Goal: Register for event/course

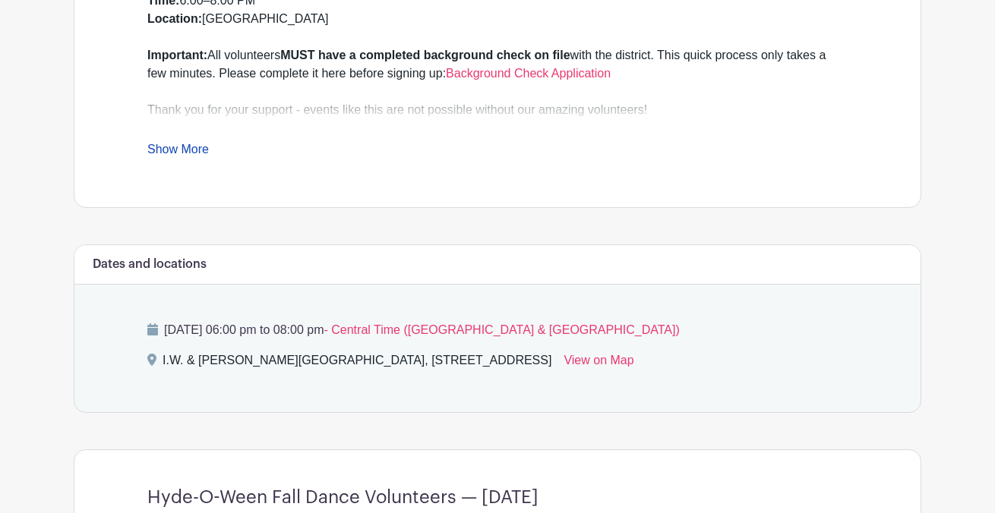
scroll to position [617, 0]
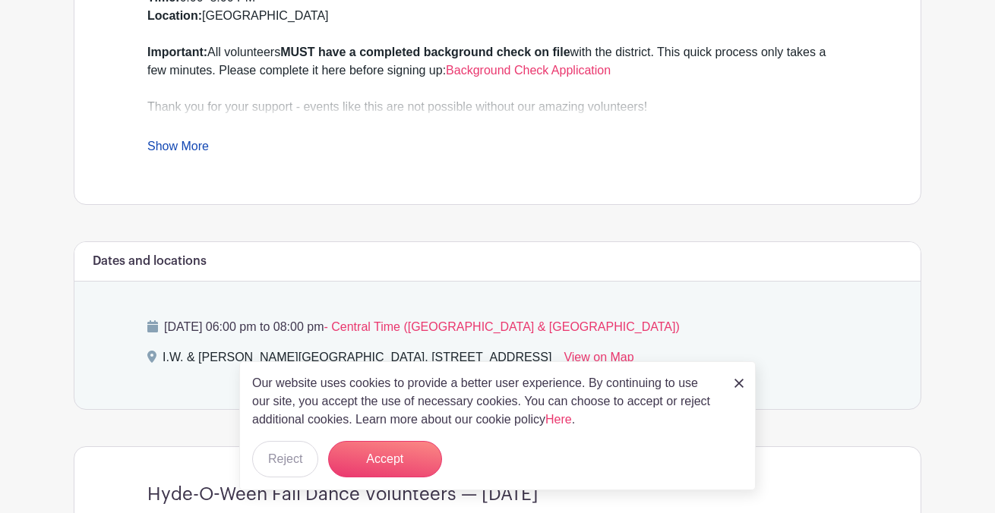
click at [198, 144] on link "Show More" at bounding box center [178, 149] width 62 height 19
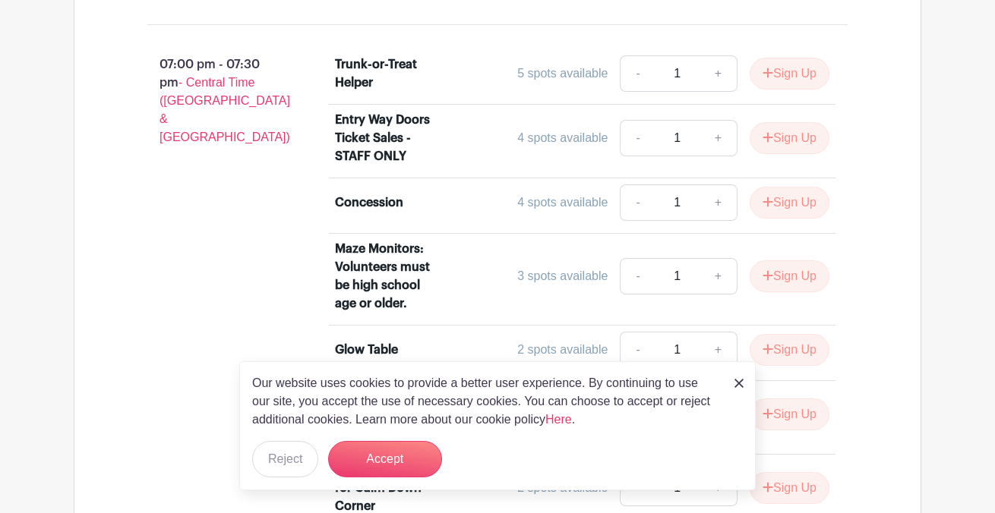
scroll to position [3937, 0]
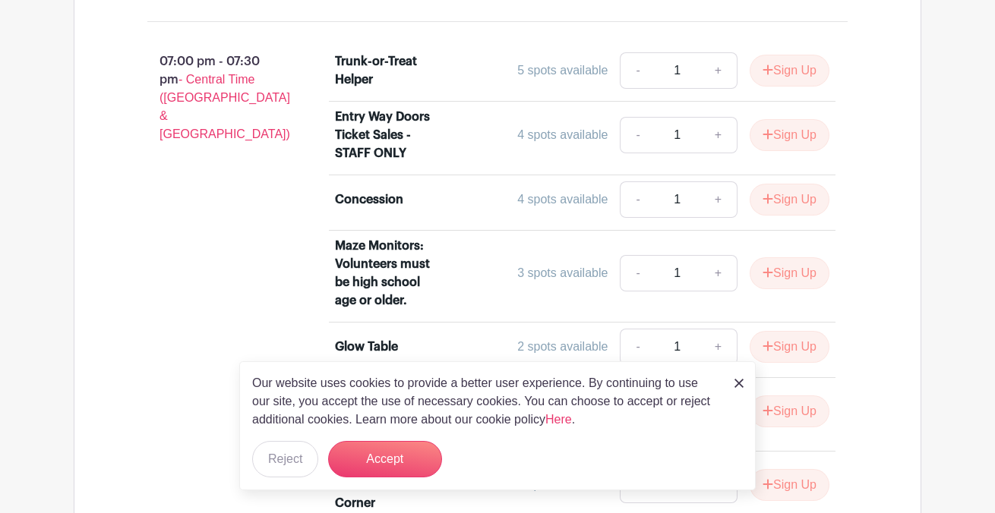
click at [740, 383] on img at bounding box center [738, 383] width 9 height 9
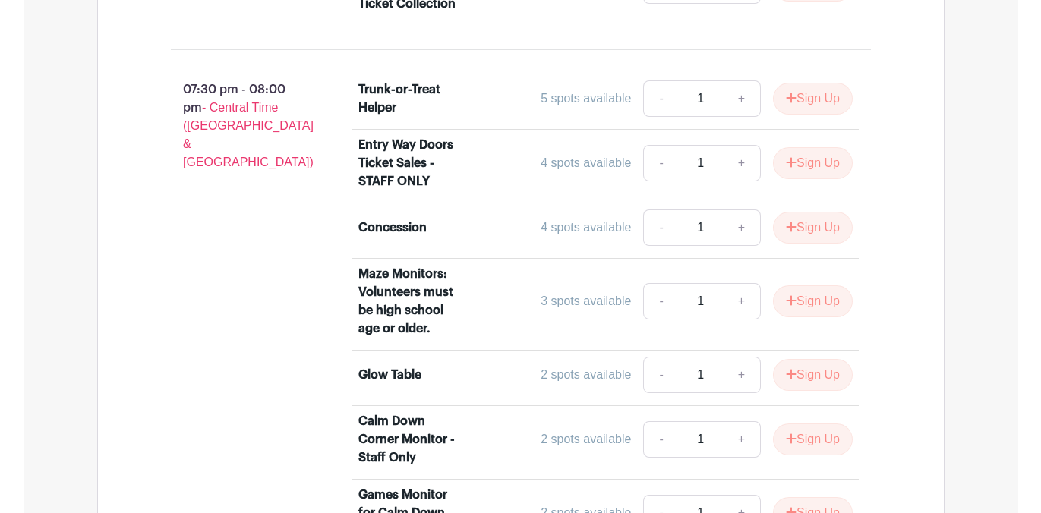
scroll to position [4768, 0]
click at [821, 180] on button "Sign Up" at bounding box center [813, 164] width 80 height 32
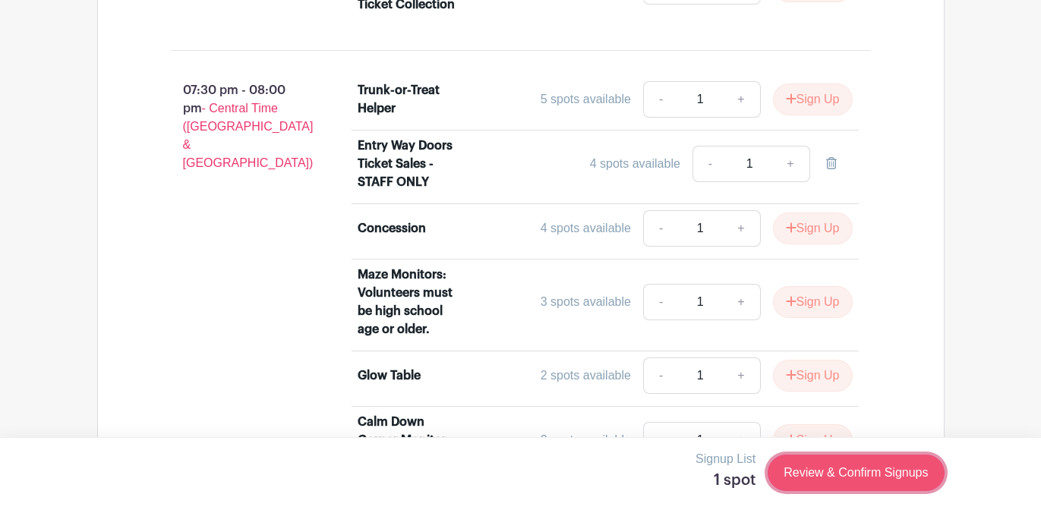
click at [835, 479] on link "Review & Confirm Signups" at bounding box center [856, 473] width 176 height 36
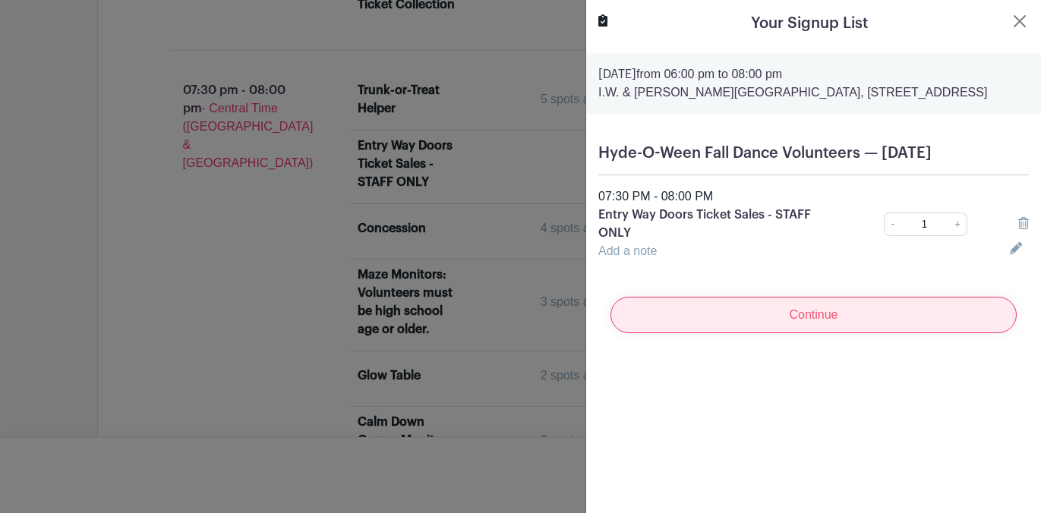
click at [809, 333] on input "Continue" at bounding box center [814, 315] width 406 height 36
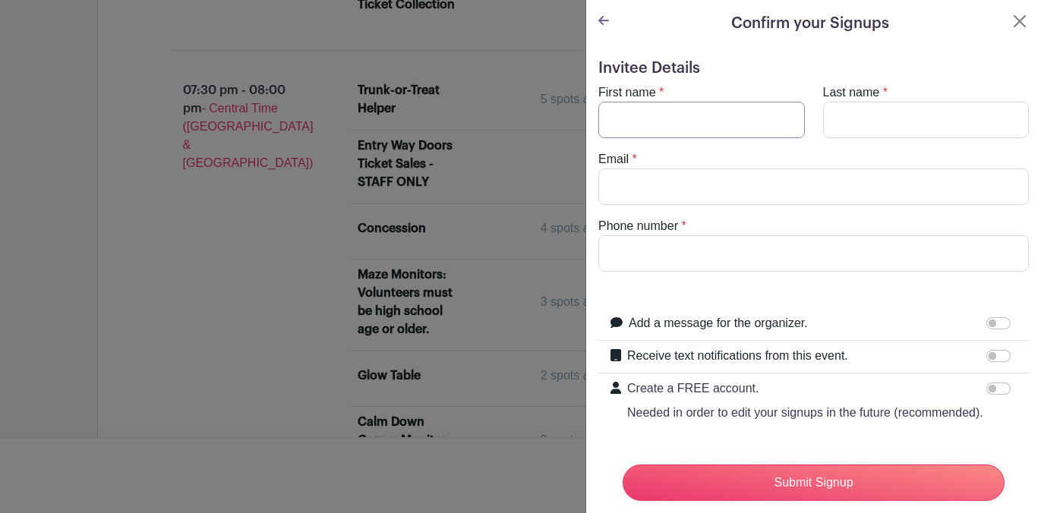
click at [702, 119] on input "First name" at bounding box center [701, 120] width 207 height 36
type input "[PERSON_NAME]"
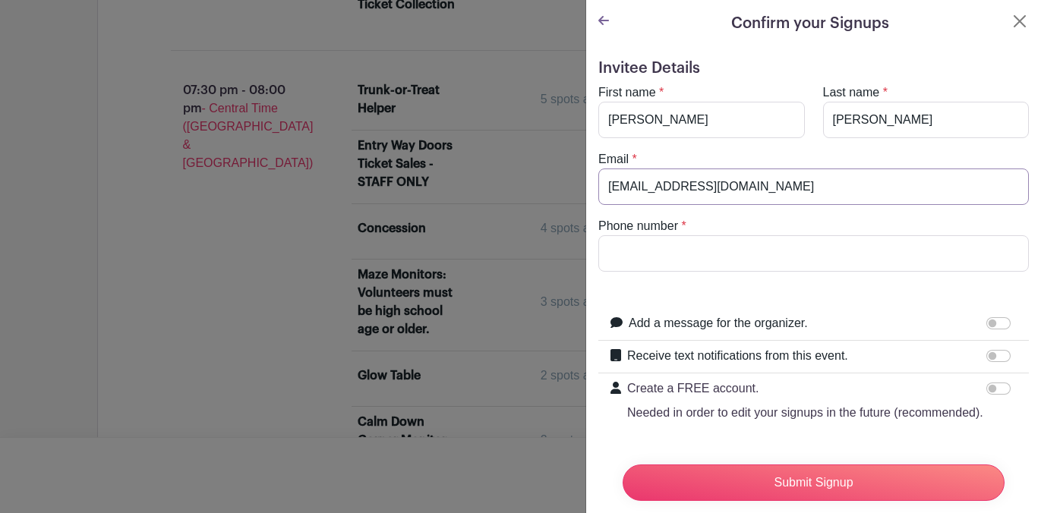
type input "[EMAIL_ADDRESS][DOMAIN_NAME]"
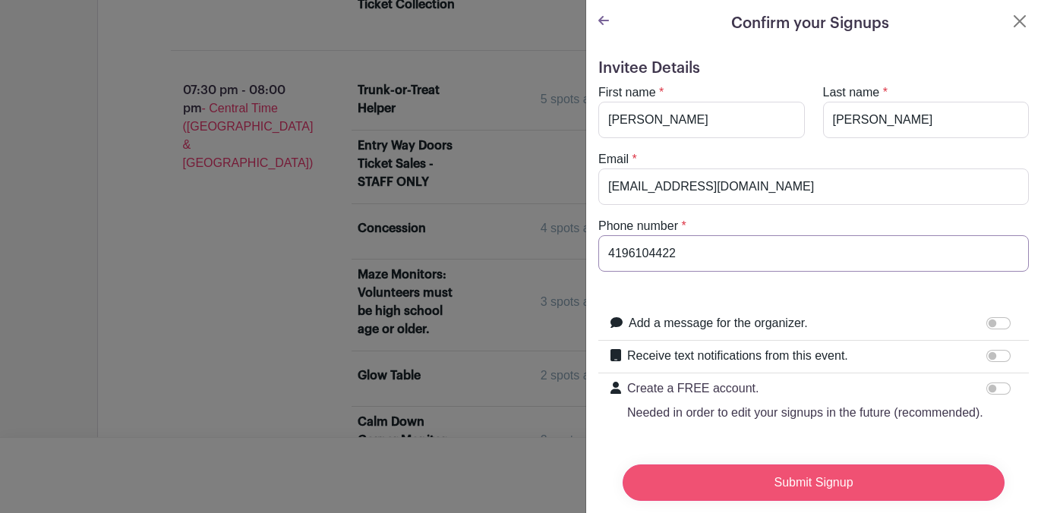
type input "4196104422"
click at [784, 488] on input "Submit Signup" at bounding box center [814, 483] width 382 height 36
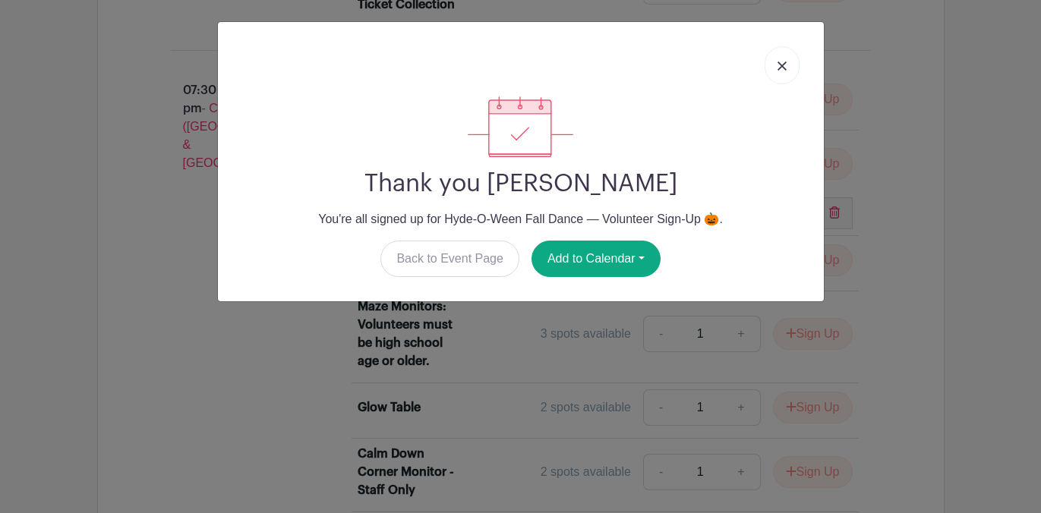
click at [779, 58] on link at bounding box center [782, 65] width 35 height 38
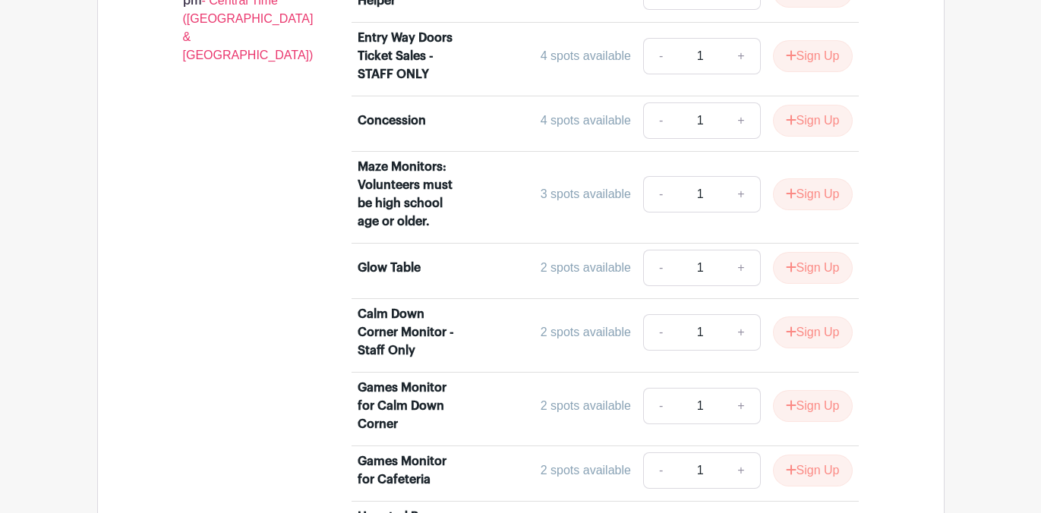
scroll to position [4018, 0]
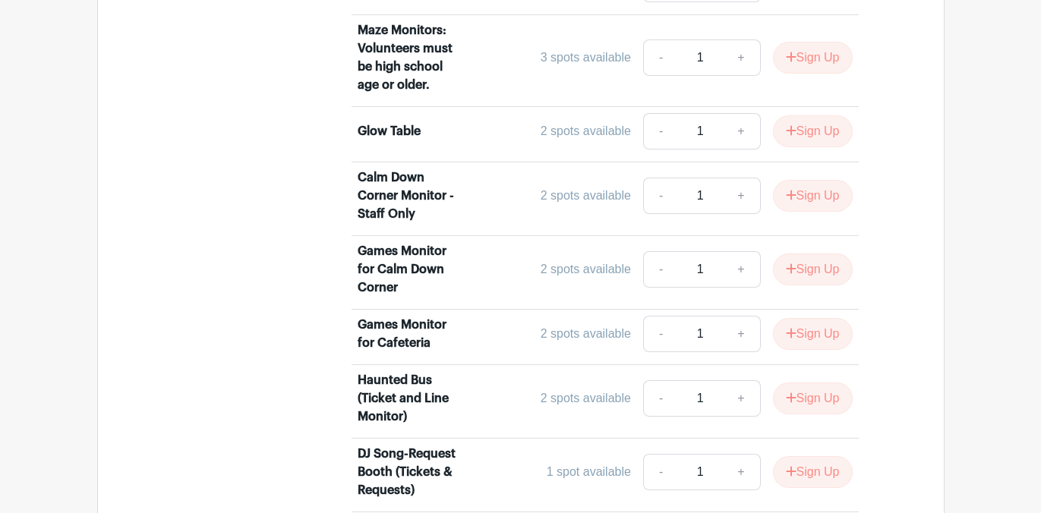
scroll to position [4373, 0]
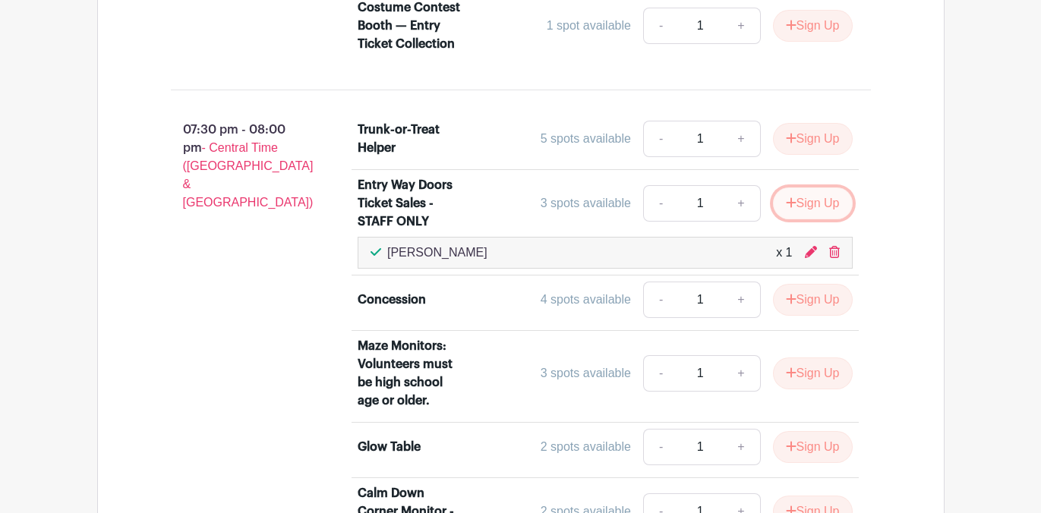
click at [827, 219] on button "Sign Up" at bounding box center [813, 204] width 80 height 32
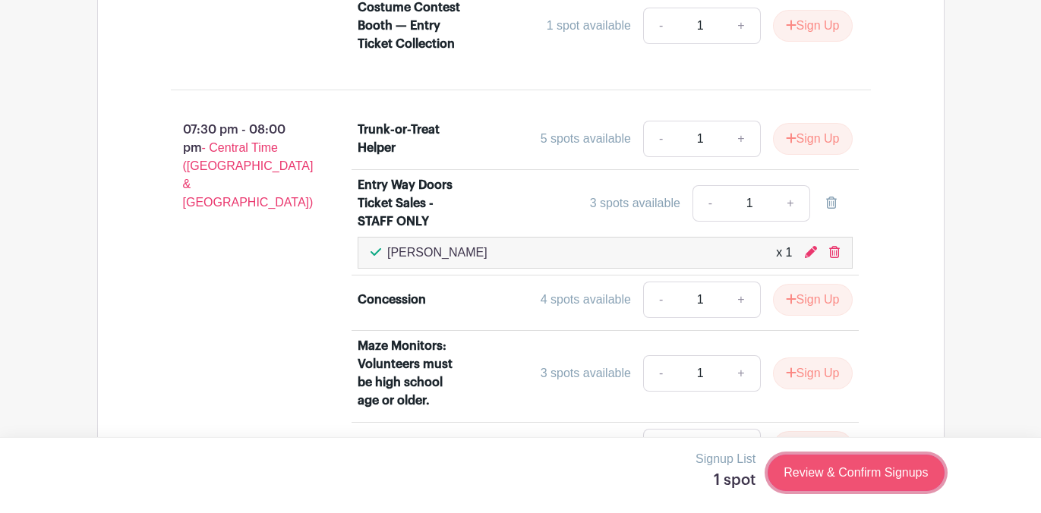
click at [819, 471] on link "Review & Confirm Signups" at bounding box center [856, 473] width 176 height 36
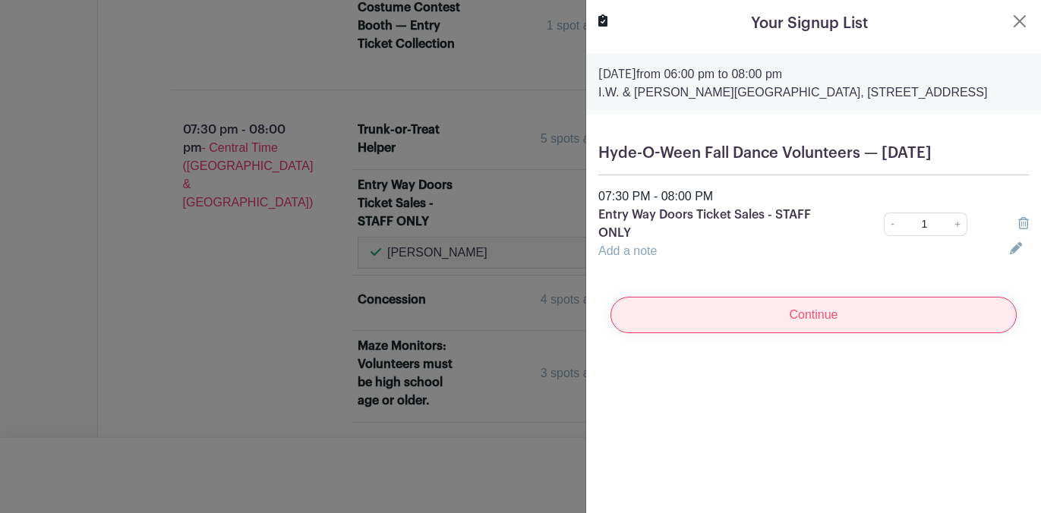
click at [777, 333] on input "Continue" at bounding box center [814, 315] width 406 height 36
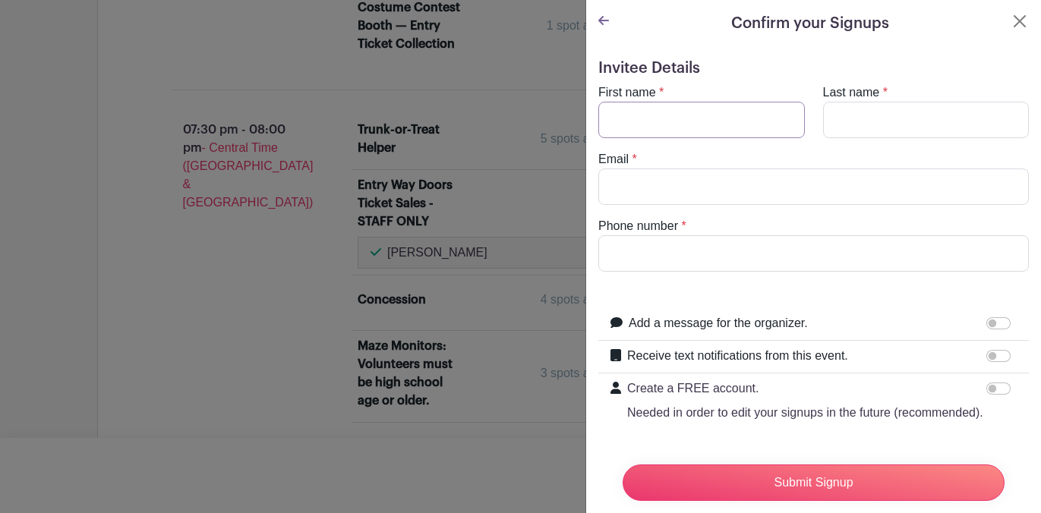
click at [688, 123] on input "First name" at bounding box center [701, 120] width 207 height 36
type input "Jennifer"
type input "Johnson"
click at [647, 200] on input "Email" at bounding box center [813, 187] width 431 height 36
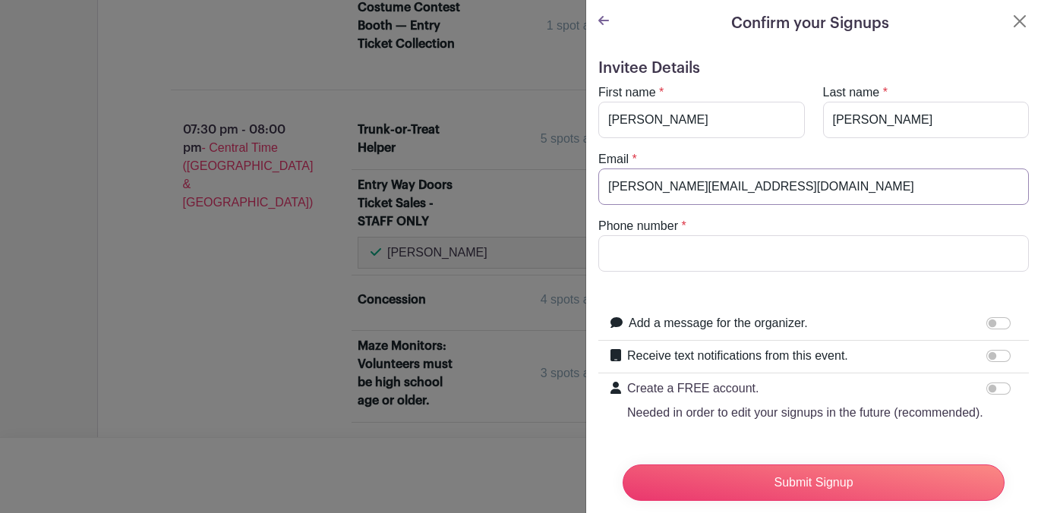
type input "Jenjohnson@ccisd.net"
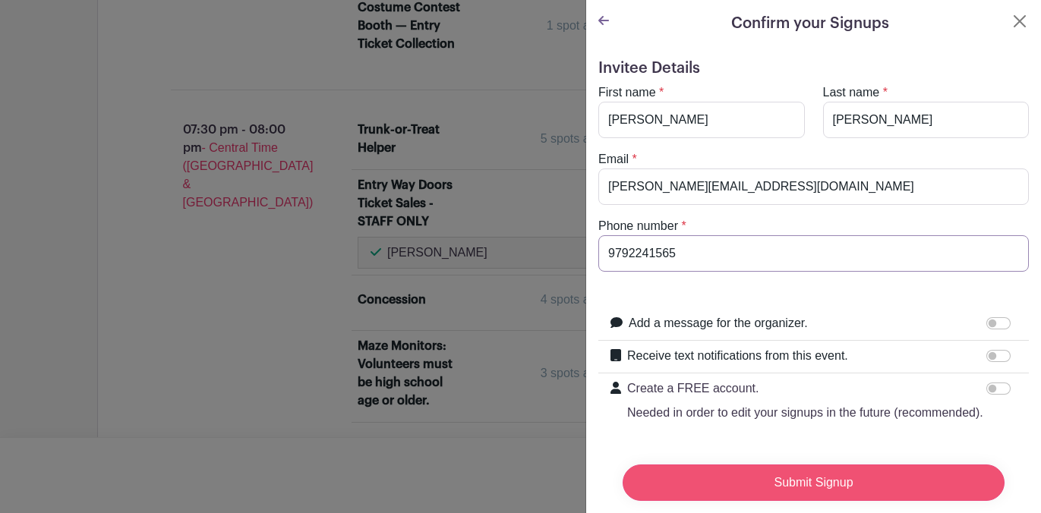
type input "9792241565"
click at [797, 486] on input "Submit Signup" at bounding box center [814, 483] width 382 height 36
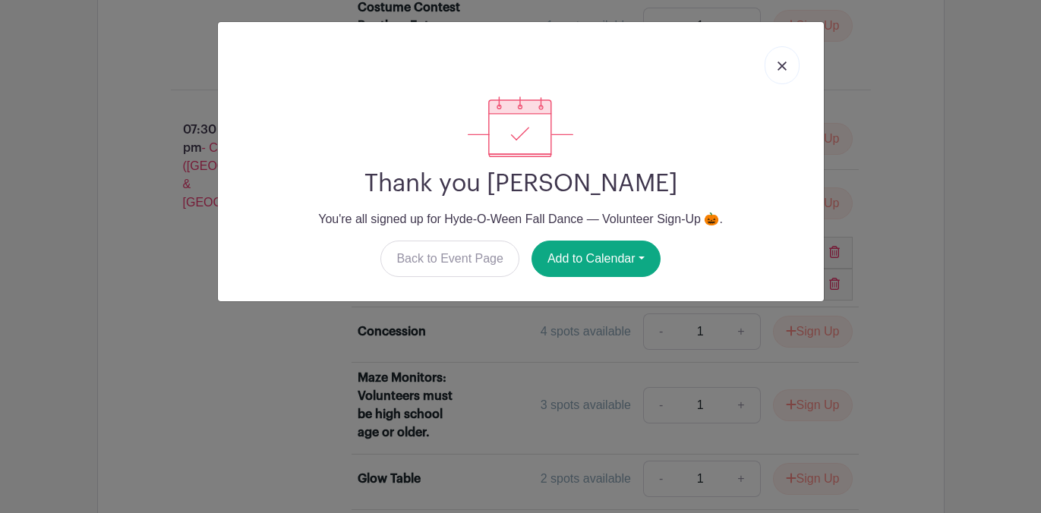
click at [785, 58] on link at bounding box center [782, 65] width 35 height 38
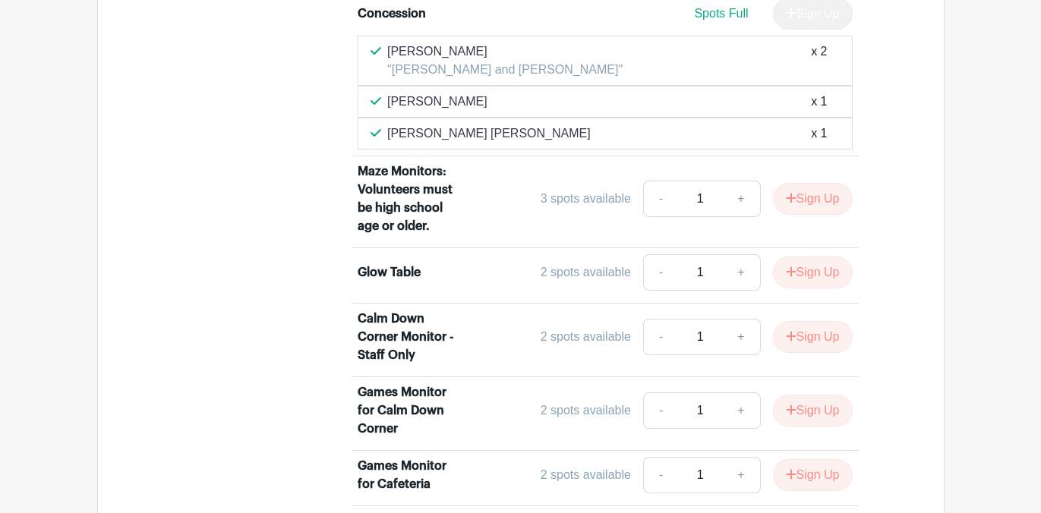
scroll to position [2694, 0]
